Goal: Ask a question

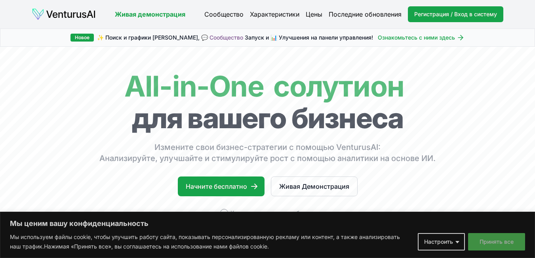
click at [480, 241] on ya-tr-span "Принять все" at bounding box center [496, 241] width 34 height 7
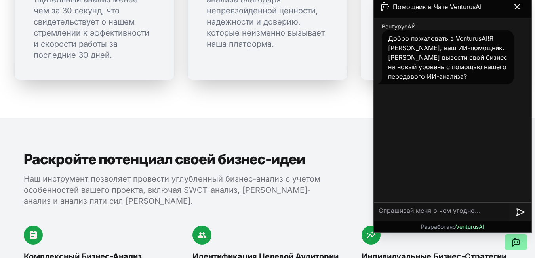
scroll to position [752, 0]
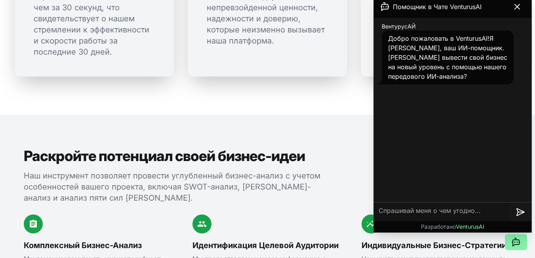
click at [402, 214] on textarea at bounding box center [441, 212] width 135 height 19
type textarea "["
click at [404, 209] on textarea at bounding box center [441, 212] width 135 height 19
type textarea "х"
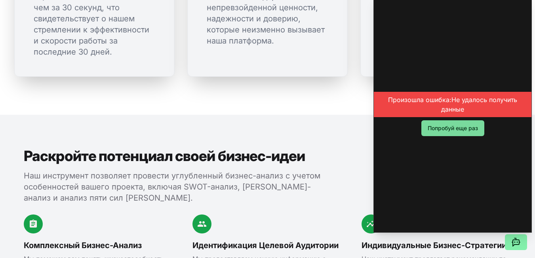
click at [458, 127] on ya-tr-span "Попробуй еще раз" at bounding box center [452, 128] width 50 height 8
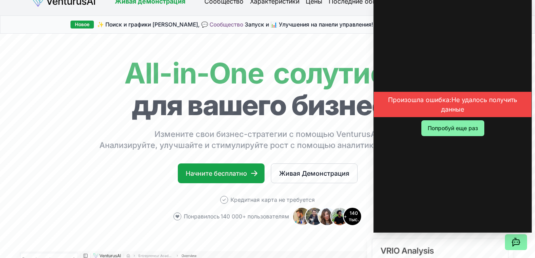
scroll to position [0, 0]
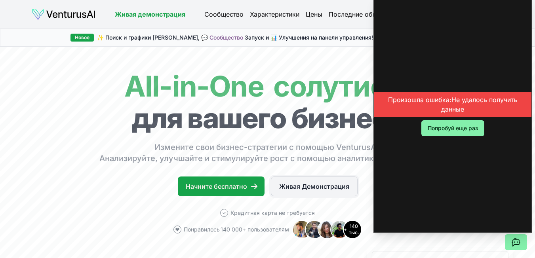
drag, startPoint x: 309, startPoint y: 189, endPoint x: 311, endPoint y: 185, distance: 4.3
click at [310, 189] on ya-tr-span "Живая Демонстрация" at bounding box center [314, 186] width 70 height 9
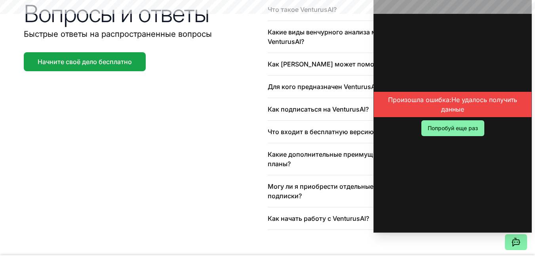
scroll to position [1926, 0]
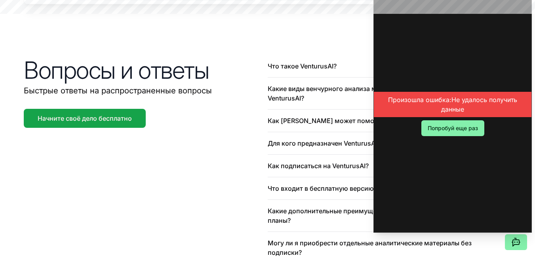
click at [349, 30] on div "Вопросы и ответы [PERSON_NAME] ответы на распространенные вопросы Начните своё …" at bounding box center [267, 171] width 507 height 282
click at [447, 129] on ya-tr-span "Попробуй еще раз" at bounding box center [452, 128] width 50 height 8
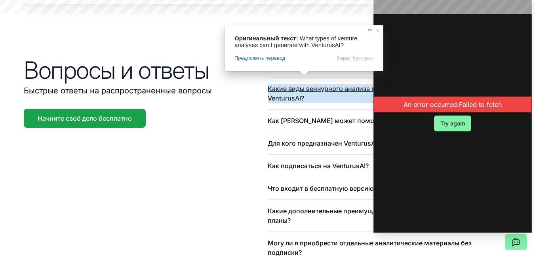
click at [303, 84] on ya-tr-span "Какие виды венчурного анализа можно проводить с помощью VenturusAI?" at bounding box center [386, 93] width 237 height 19
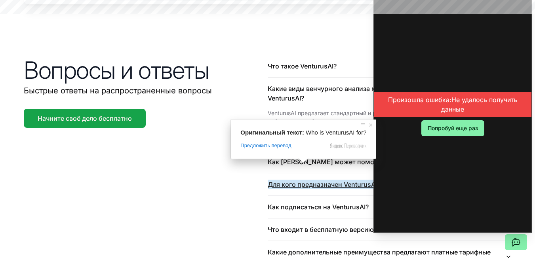
click at [301, 180] on ya-tr-span "Для кого предназначен VenturusAI?" at bounding box center [324, 184] width 112 height 9
